Goal: Obtain resource: Download file/media

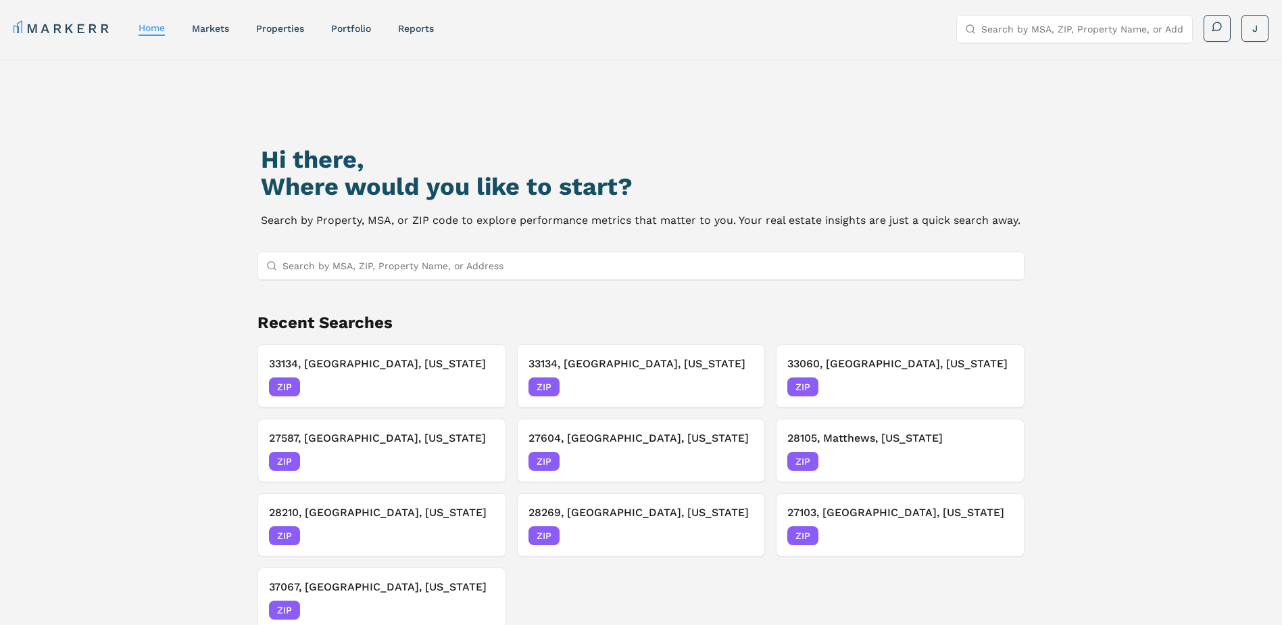
click at [308, 260] on input "Search by MSA, ZIP, Property Name, or Address" at bounding box center [650, 265] width 734 height 27
paste input "30013"
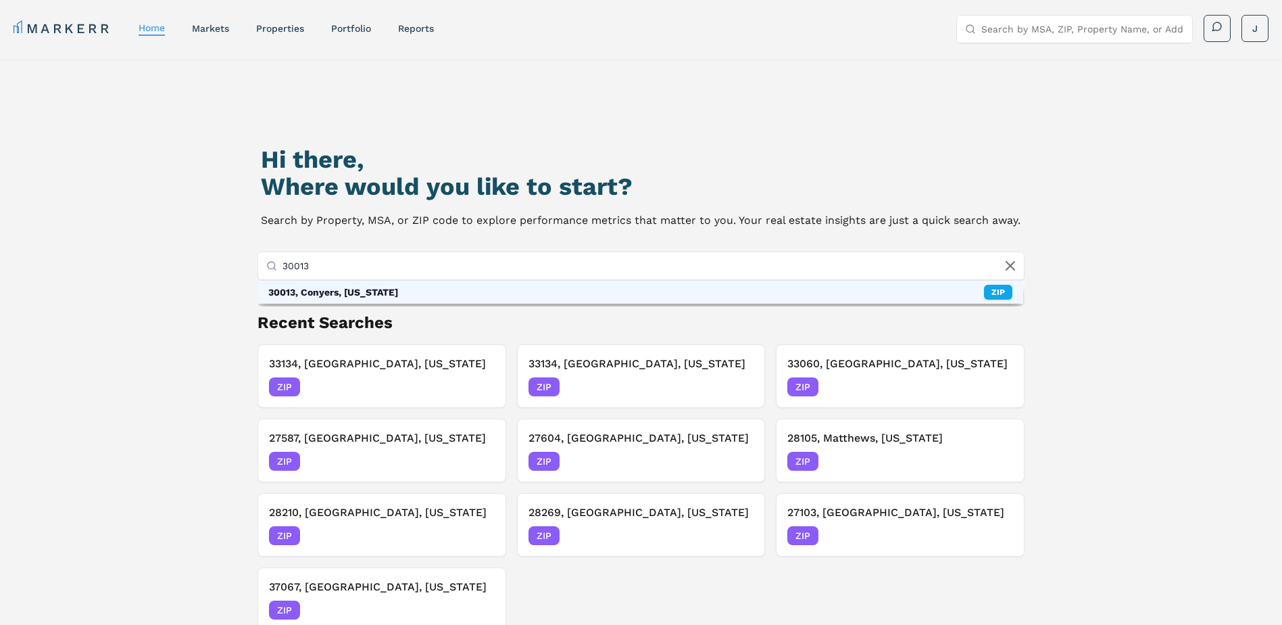
type input "30013"
click at [319, 297] on div "30013, Conyers, [US_STATE]" at bounding box center [333, 292] width 130 height 14
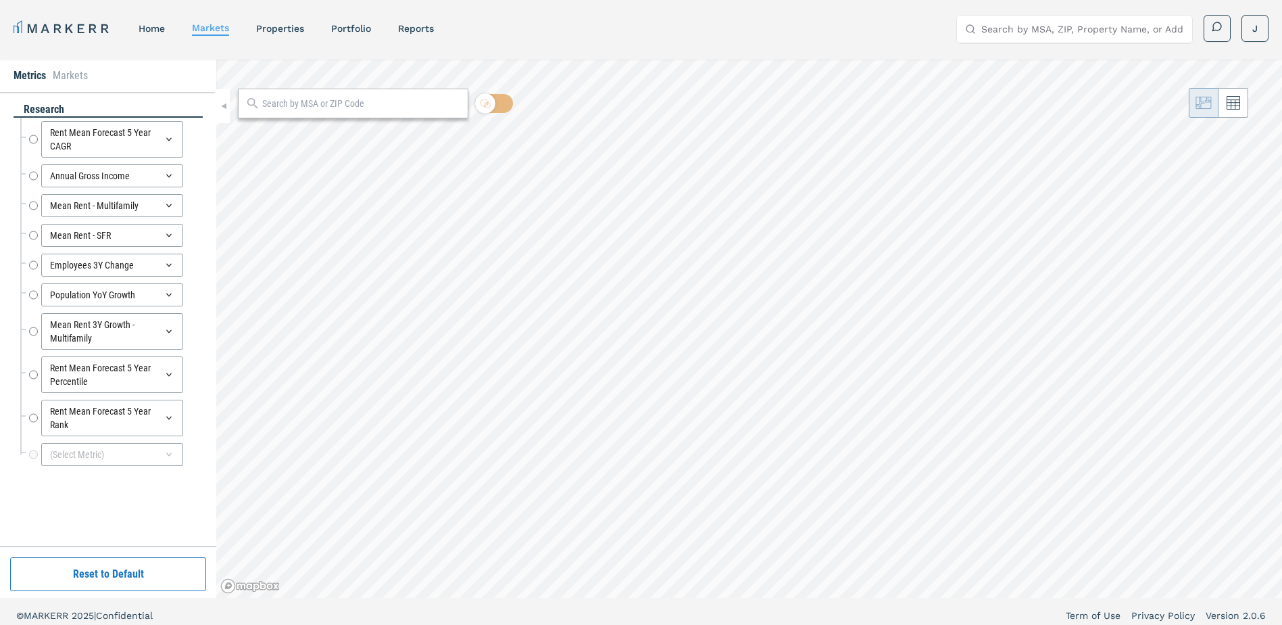
radio input "true"
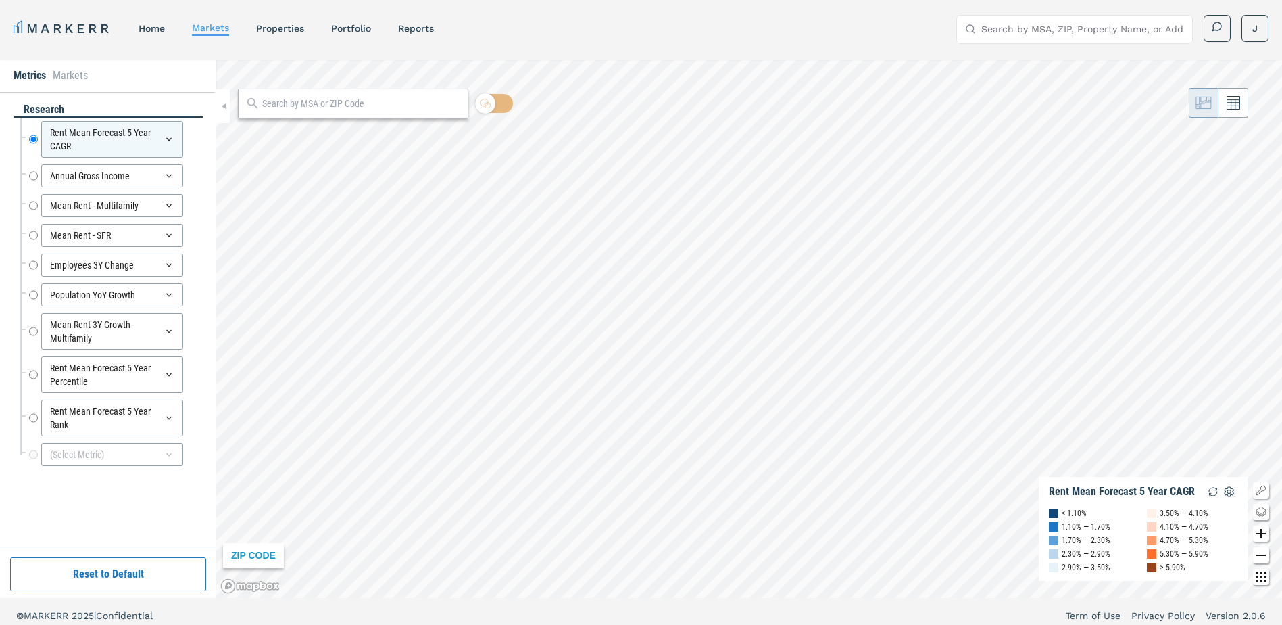
click at [322, 104] on input "text" at bounding box center [361, 104] width 199 height 14
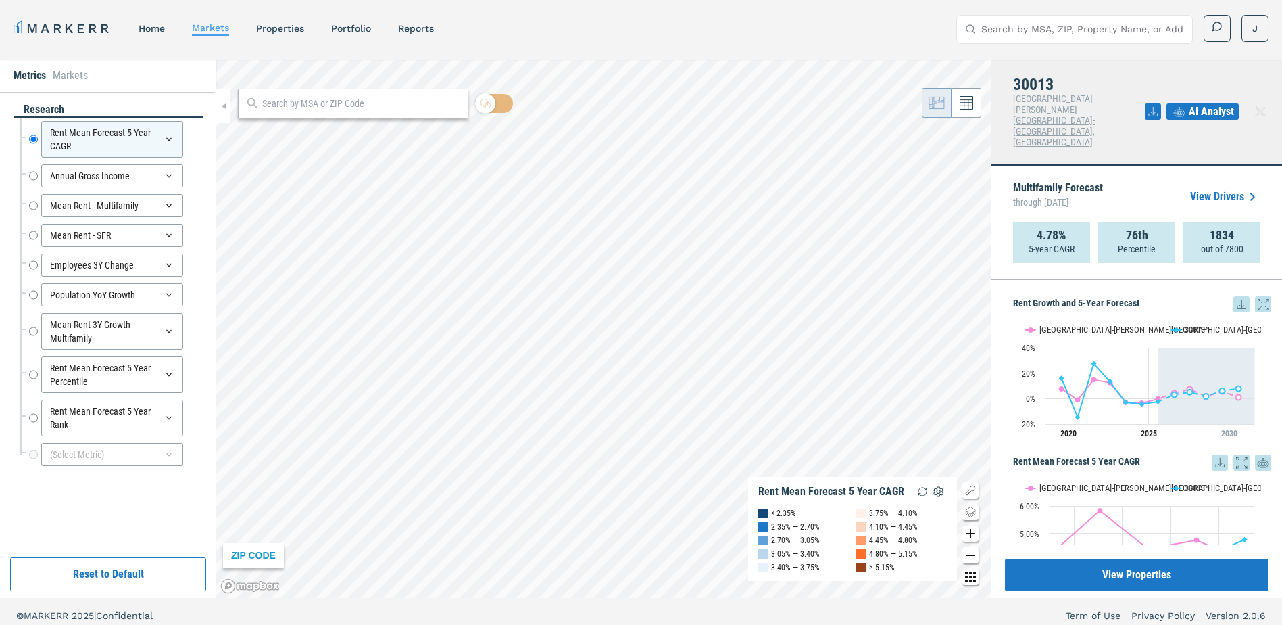
click at [1231, 312] on rect "Interactive chart" at bounding box center [1137, 379] width 248 height 135
click at [1234, 296] on icon at bounding box center [1242, 304] width 16 height 16
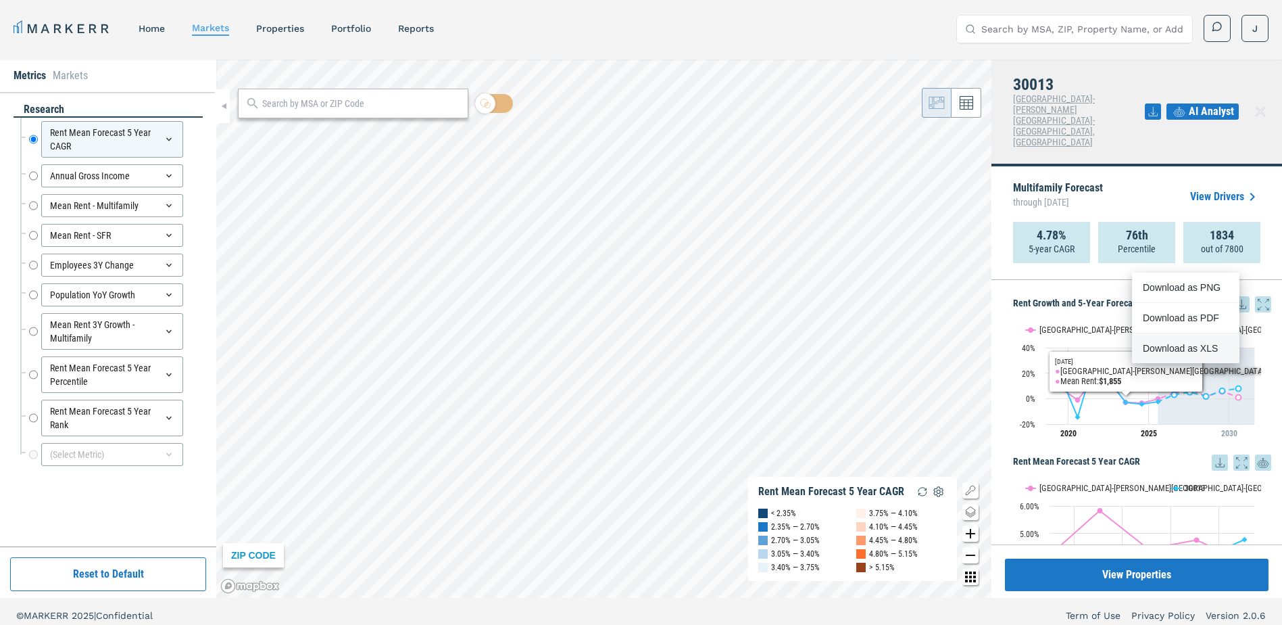
click at [1172, 350] on div "Download as XLS" at bounding box center [1182, 348] width 78 height 14
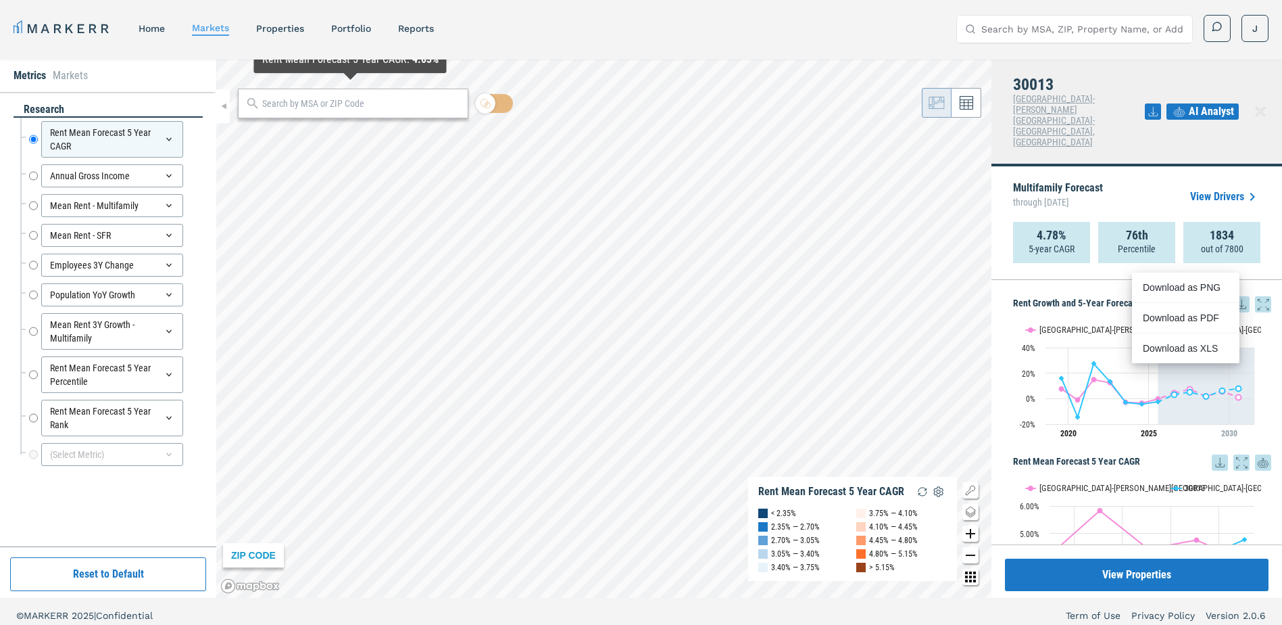
click at [341, 102] on input "text" at bounding box center [361, 104] width 199 height 14
paste input "30067"
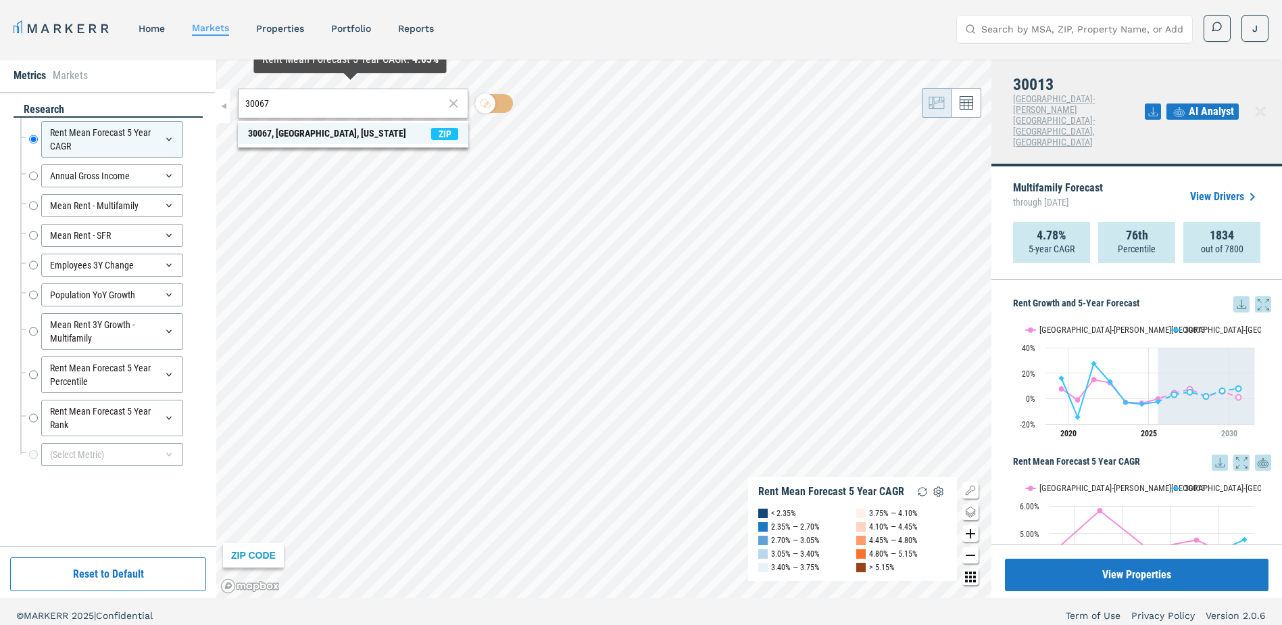
click at [244, 132] on span "30067, [GEOGRAPHIC_DATA], [US_STATE] ZIP" at bounding box center [353, 133] width 231 height 21
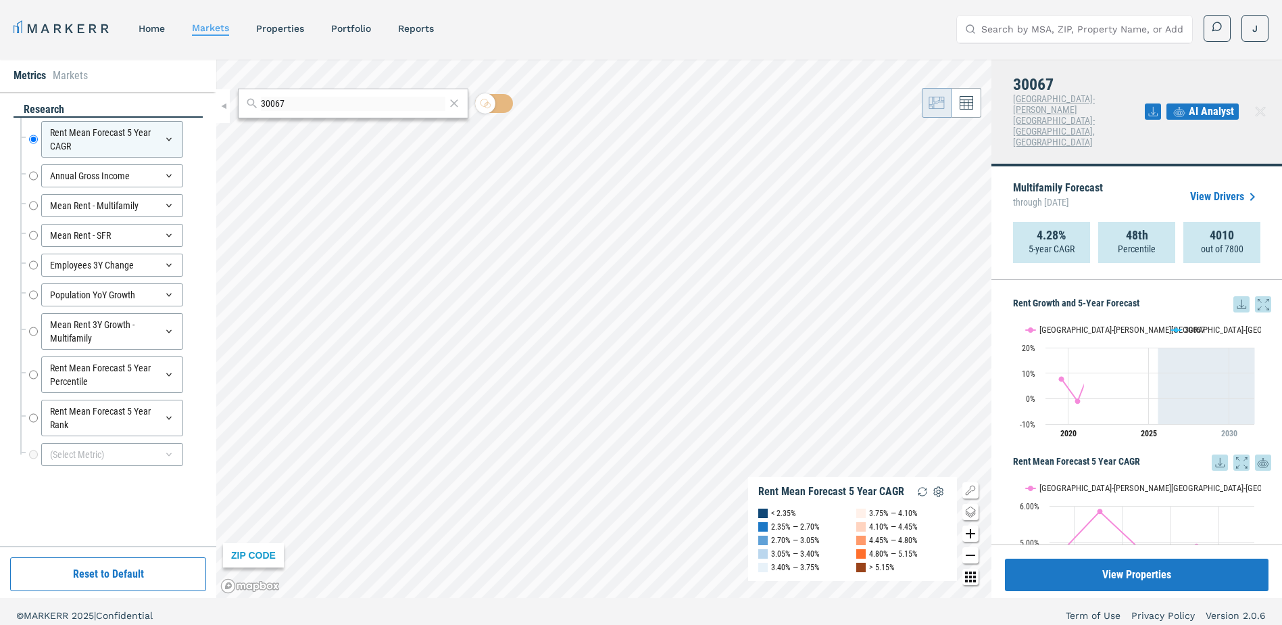
click at [1234, 296] on icon at bounding box center [1242, 304] width 16 height 16
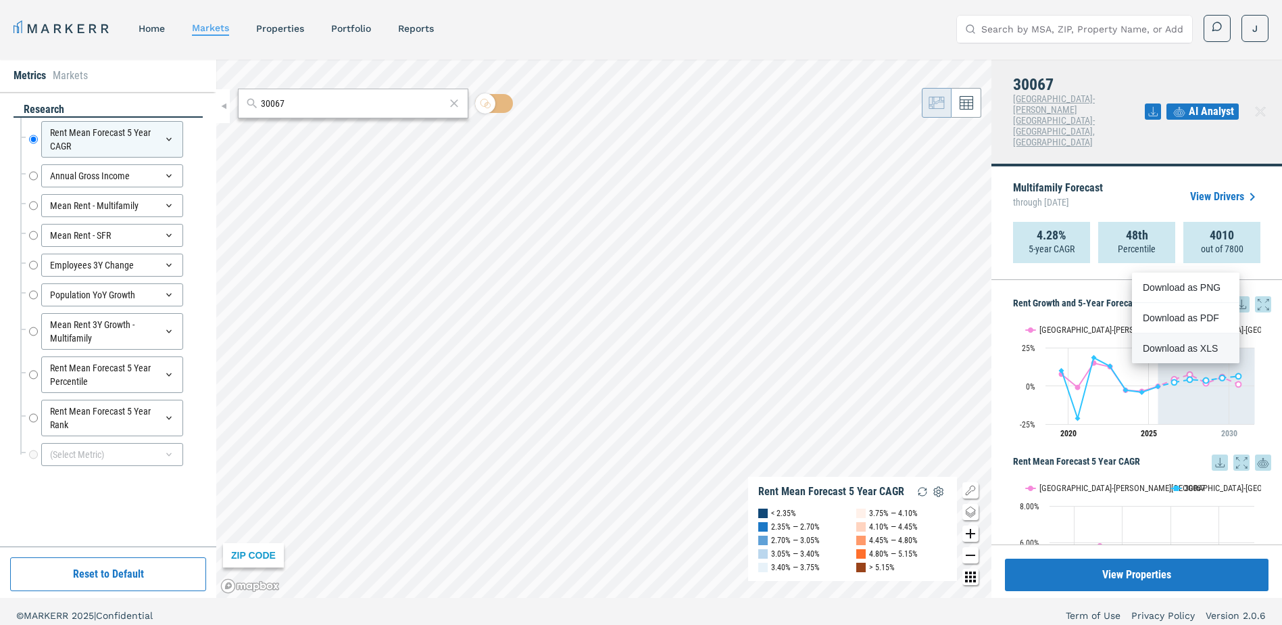
click at [1180, 352] on div "Download as XLS" at bounding box center [1182, 348] width 78 height 14
click at [299, 106] on input "30067" at bounding box center [353, 104] width 185 height 14
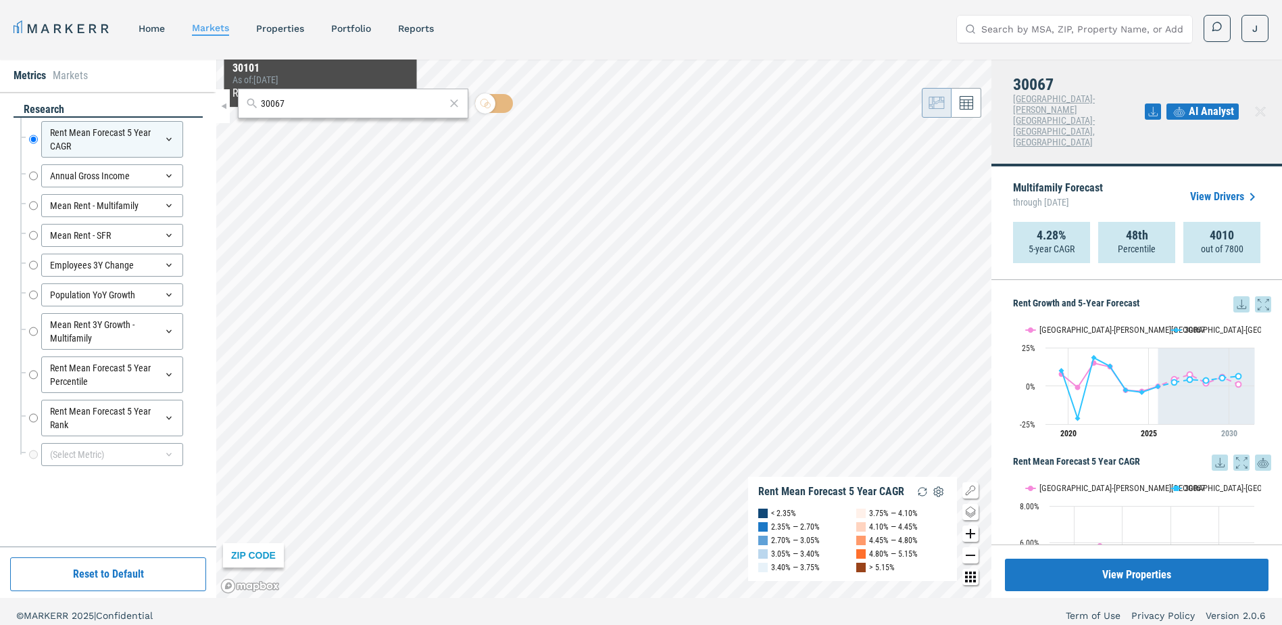
click at [312, 105] on input "30067" at bounding box center [353, 104] width 185 height 14
paste input "350"
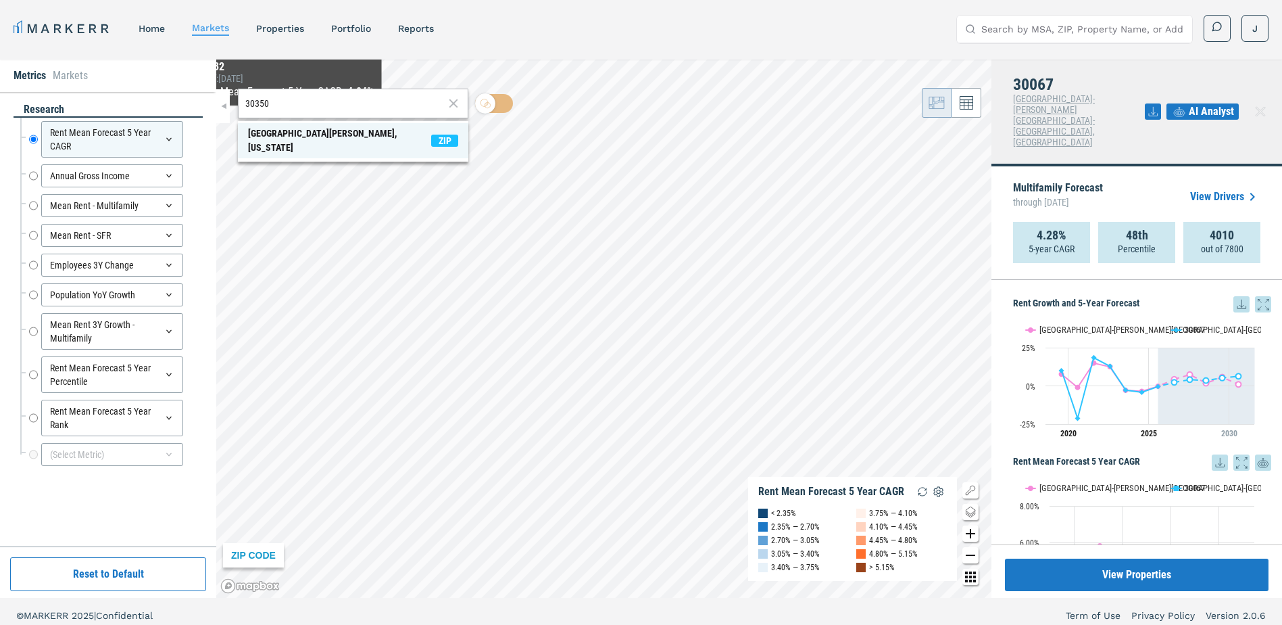
type input "30350"
click at [249, 135] on div "[GEOGRAPHIC_DATA][PERSON_NAME], [US_STATE]" at bounding box center [339, 140] width 183 height 28
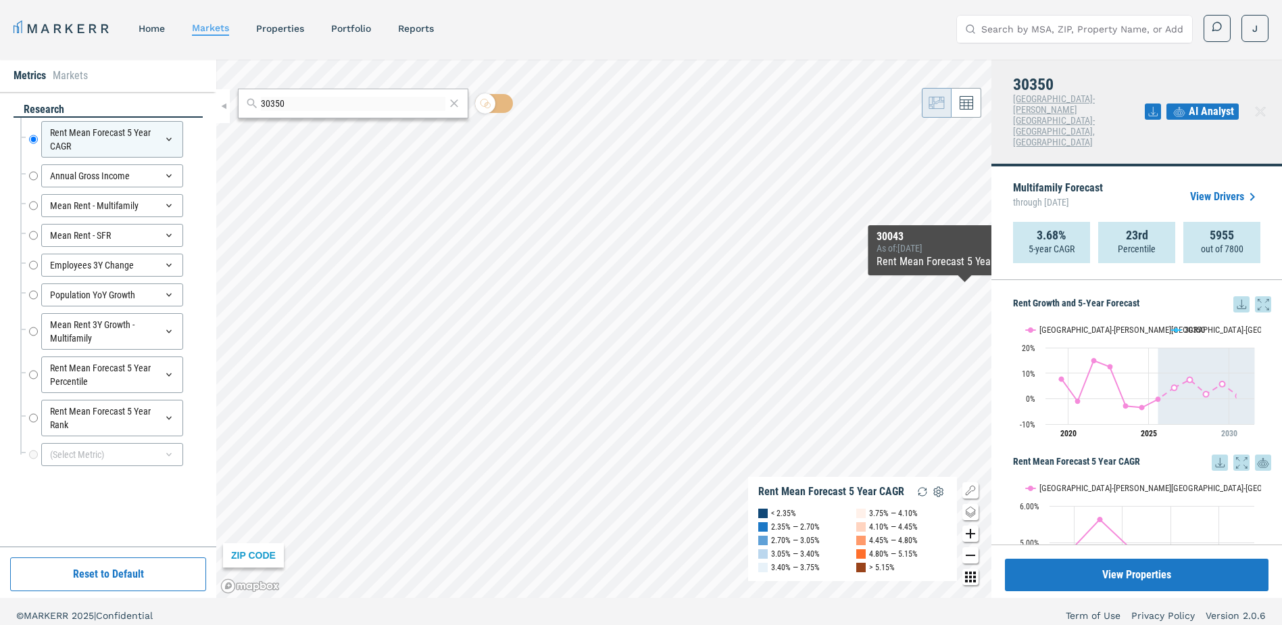
click at [1234, 296] on icon at bounding box center [1242, 304] width 16 height 16
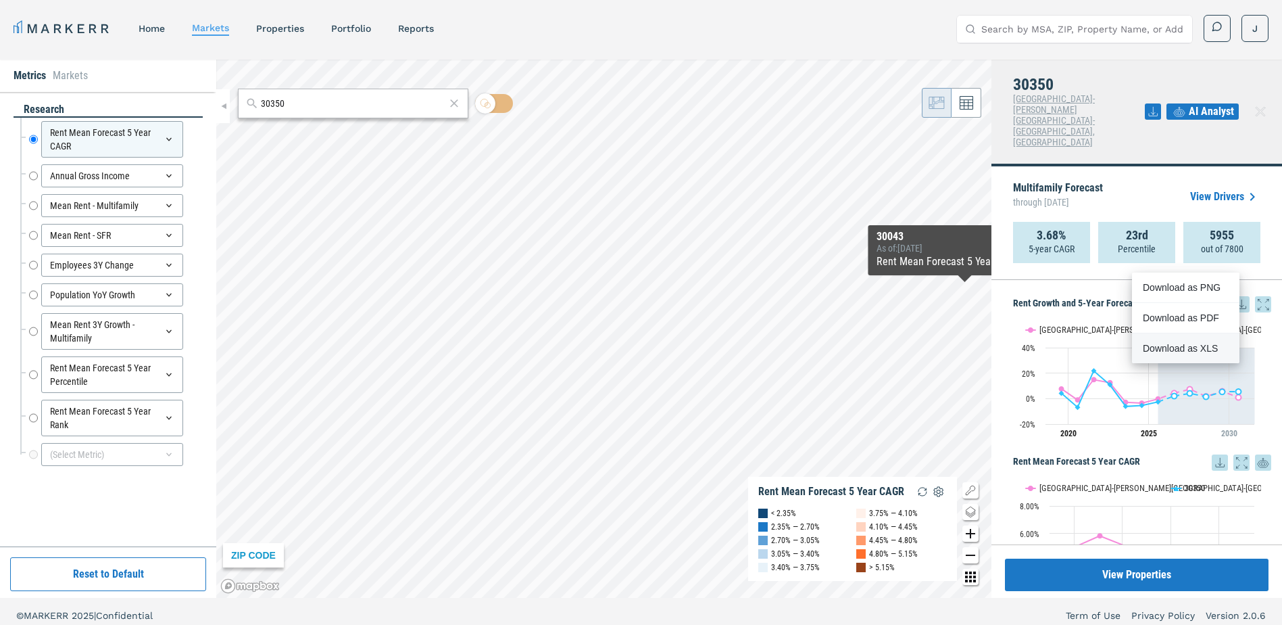
click at [1175, 358] on div "Download as XLS" at bounding box center [1185, 348] width 107 height 30
